Goal: Task Accomplishment & Management: Manage account settings

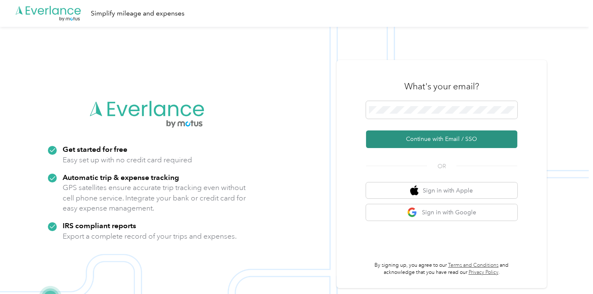
click at [413, 140] on button "Continue with Email / SSO" at bounding box center [441, 140] width 151 height 18
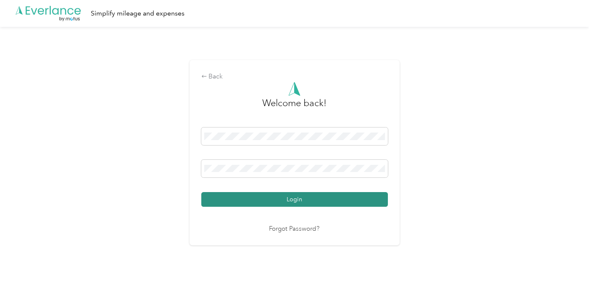
click at [289, 204] on button "Login" at bounding box center [294, 199] width 186 height 15
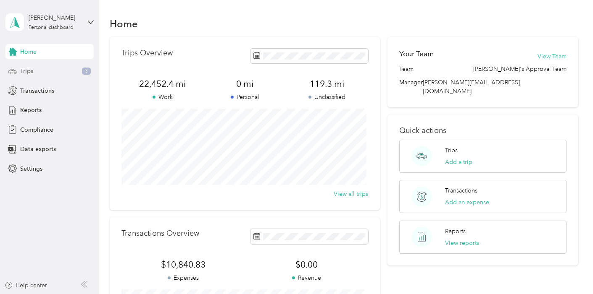
click at [53, 70] on div "Trips 3" at bounding box center [49, 71] width 88 height 15
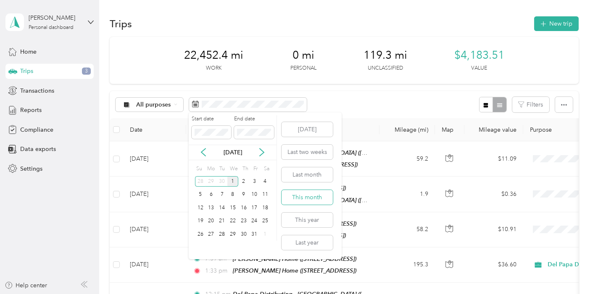
click at [291, 197] on button "This month" at bounding box center [306, 197] width 51 height 15
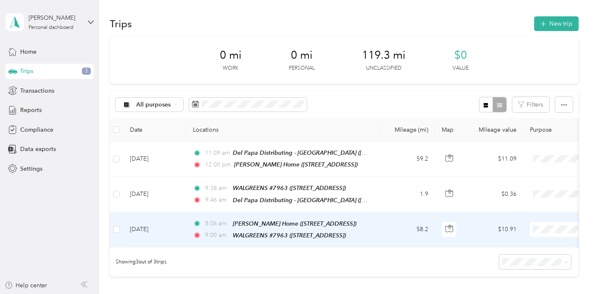
click at [533, 242] on span "Del Papa Distributing" at bounding box center [547, 241] width 77 height 9
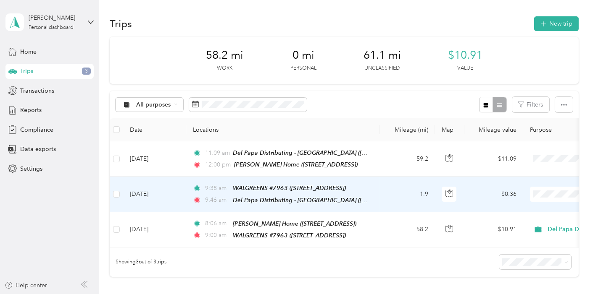
click at [532, 208] on span "Del Papa Distributing" at bounding box center [547, 208] width 77 height 9
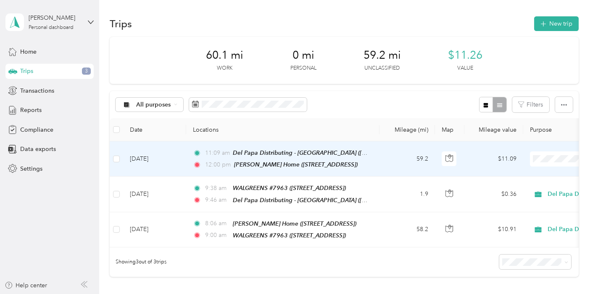
click at [536, 173] on span "Del Papa Distributing" at bounding box center [547, 174] width 77 height 9
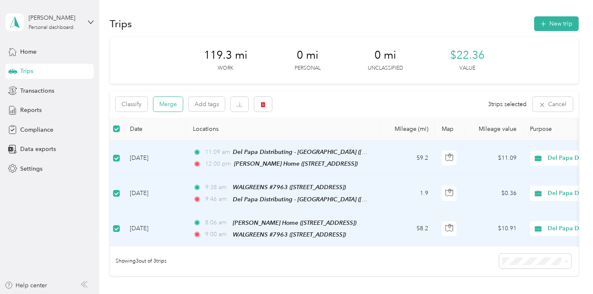
click at [169, 105] on button "Merge" at bounding box center [167, 104] width 29 height 15
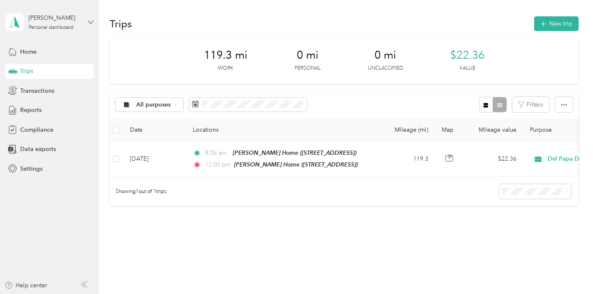
click at [91, 22] on icon at bounding box center [91, 22] width 6 height 6
click at [44, 73] on div "You’re signed in as [PERSON_NAME][EMAIL_ADDRESS][DOMAIN_NAME] Log out" at bounding box center [117, 57] width 224 height 47
click at [91, 21] on icon at bounding box center [91, 22] width 6 height 6
click at [34, 70] on div "Log out" at bounding box center [117, 68] width 213 height 15
